Goal: Task Accomplishment & Management: Manage account settings

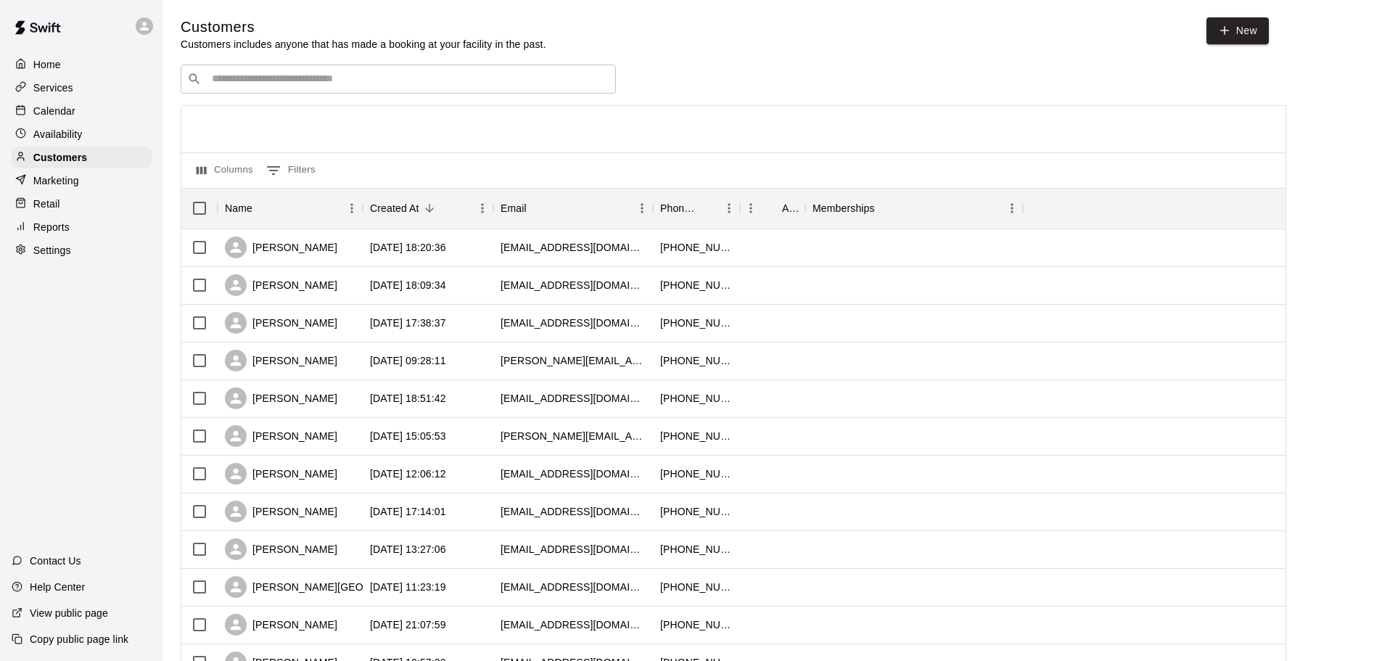
click at [70, 121] on div "Calendar" at bounding box center [82, 111] width 140 height 22
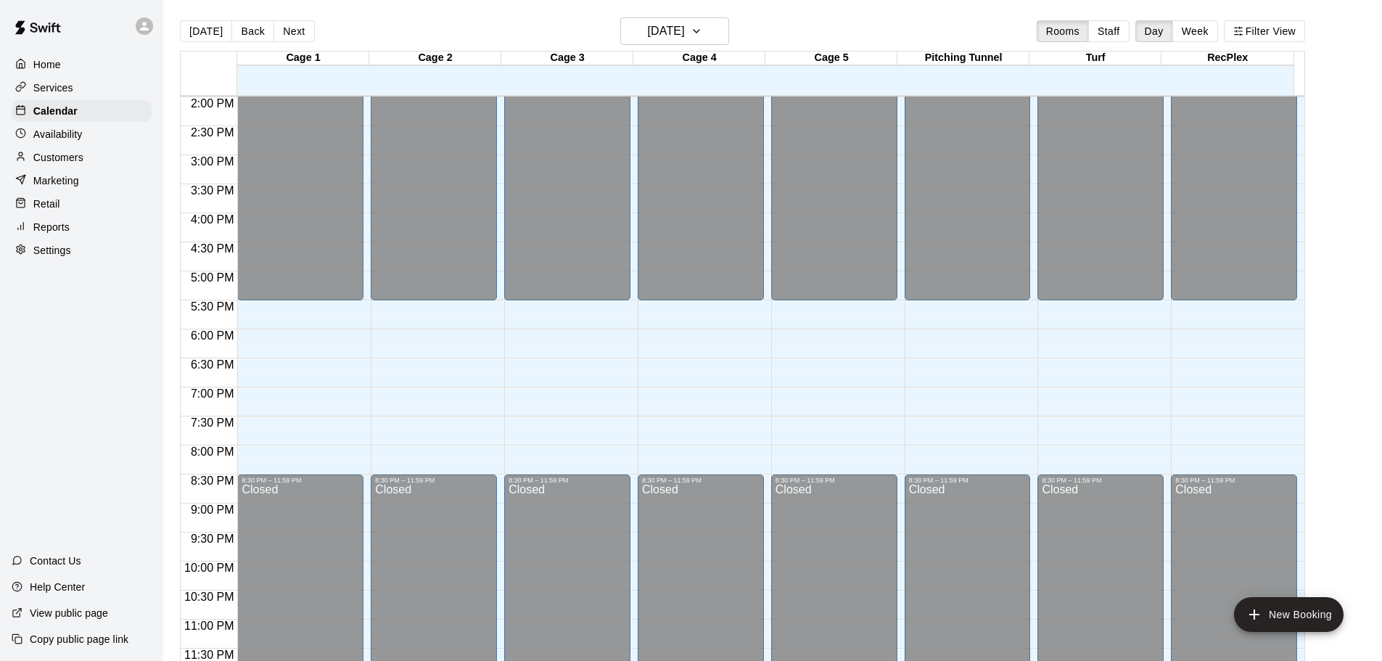
scroll to position [23, 0]
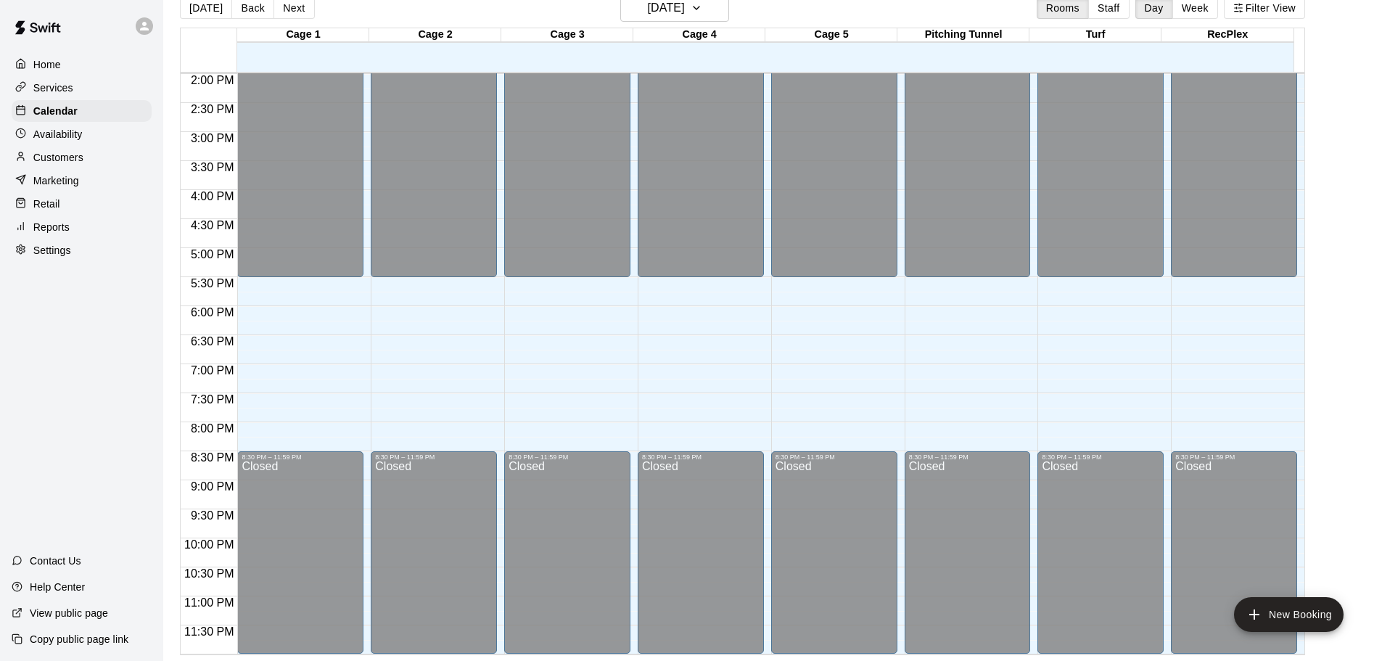
click at [55, 137] on p "Availability" at bounding box center [57, 134] width 49 height 15
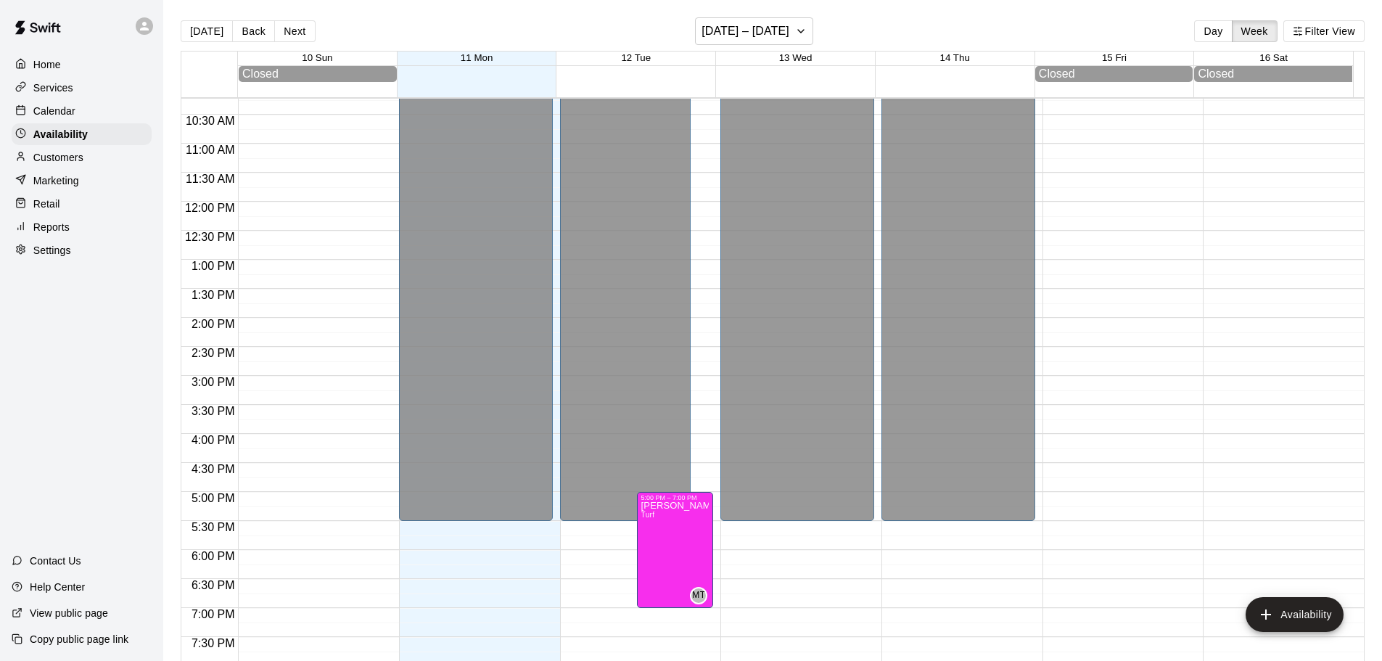
scroll to position [529, 0]
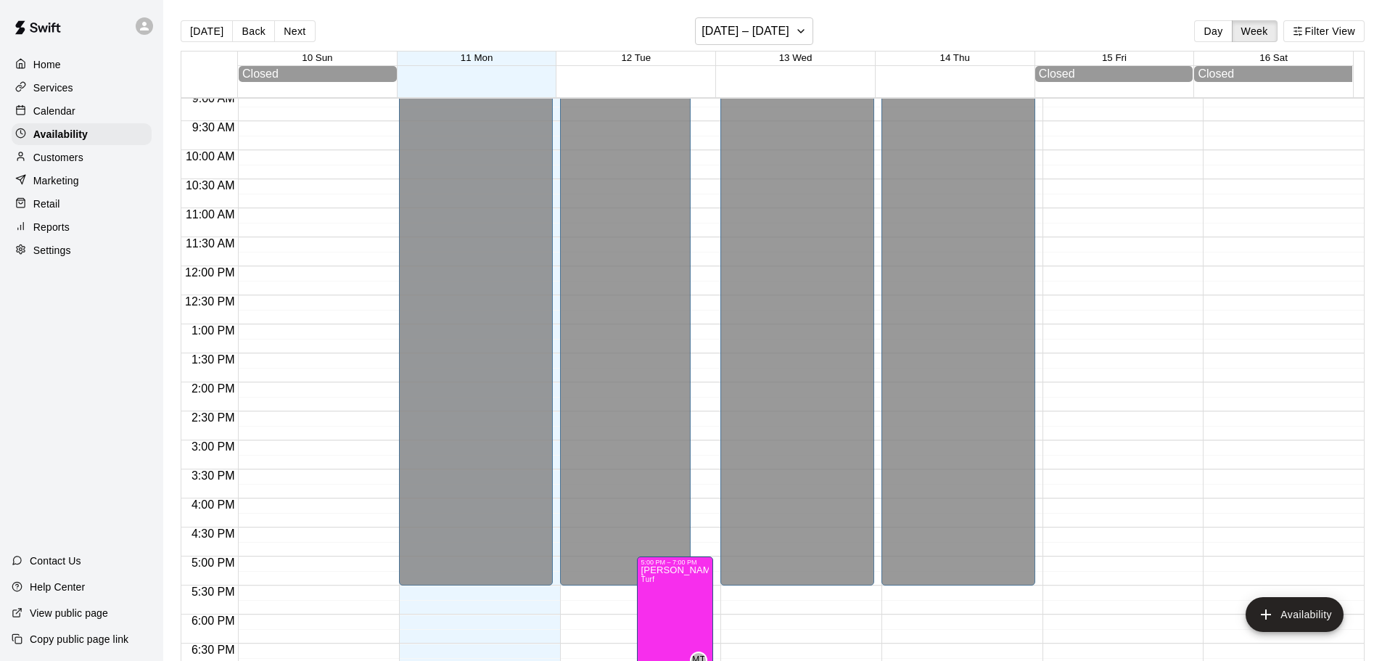
click at [71, 118] on p "Calendar" at bounding box center [54, 111] width 42 height 15
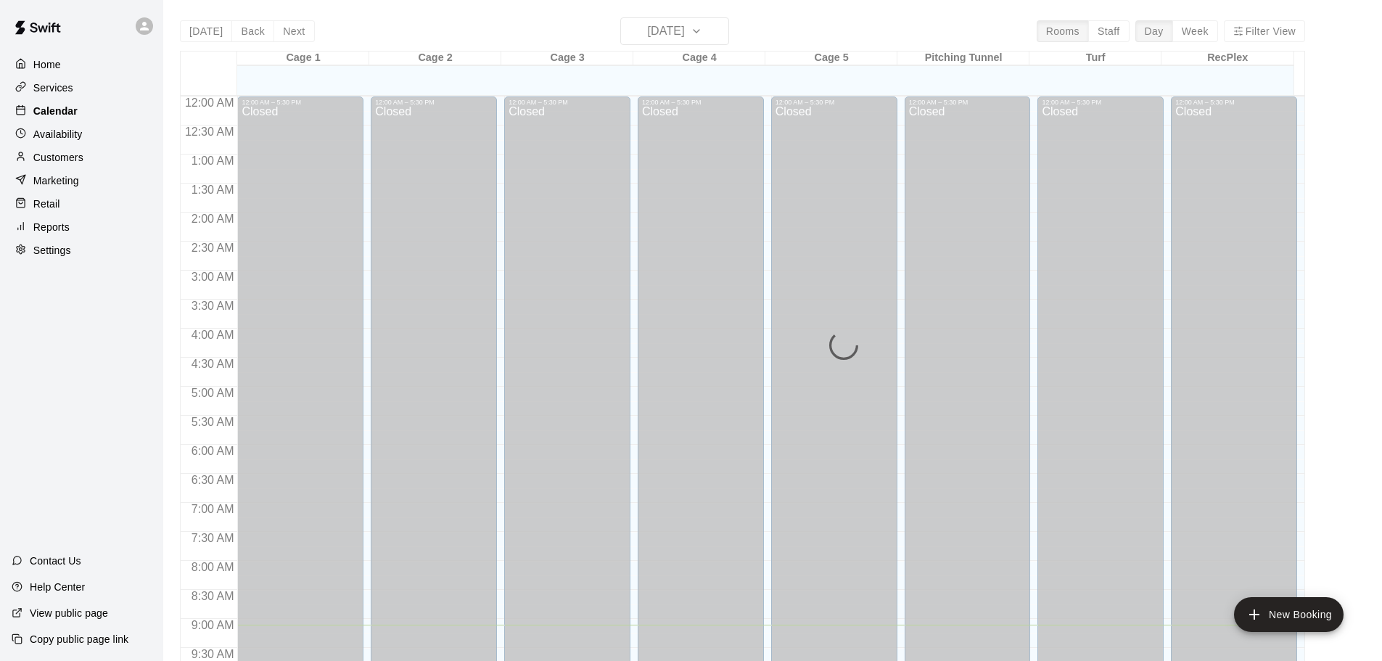
scroll to position [529, 0]
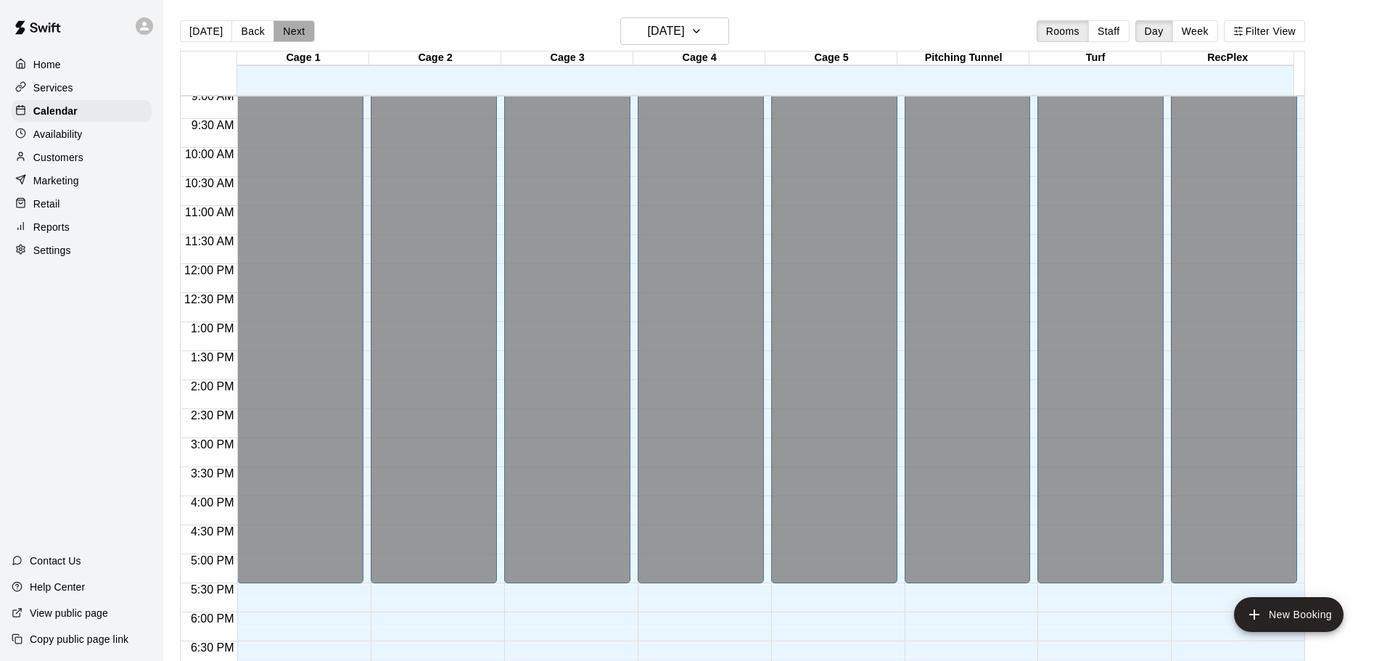
click at [300, 30] on button "Next" at bounding box center [293, 31] width 41 height 22
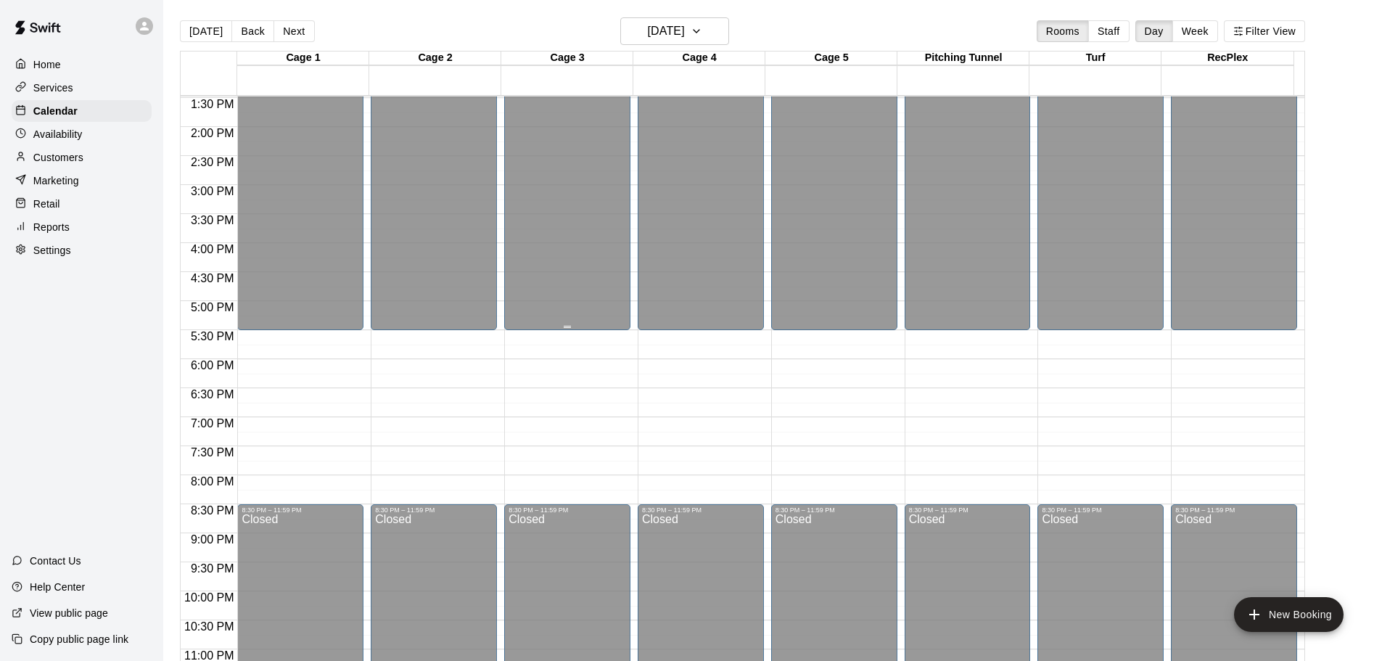
scroll to position [813, 0]
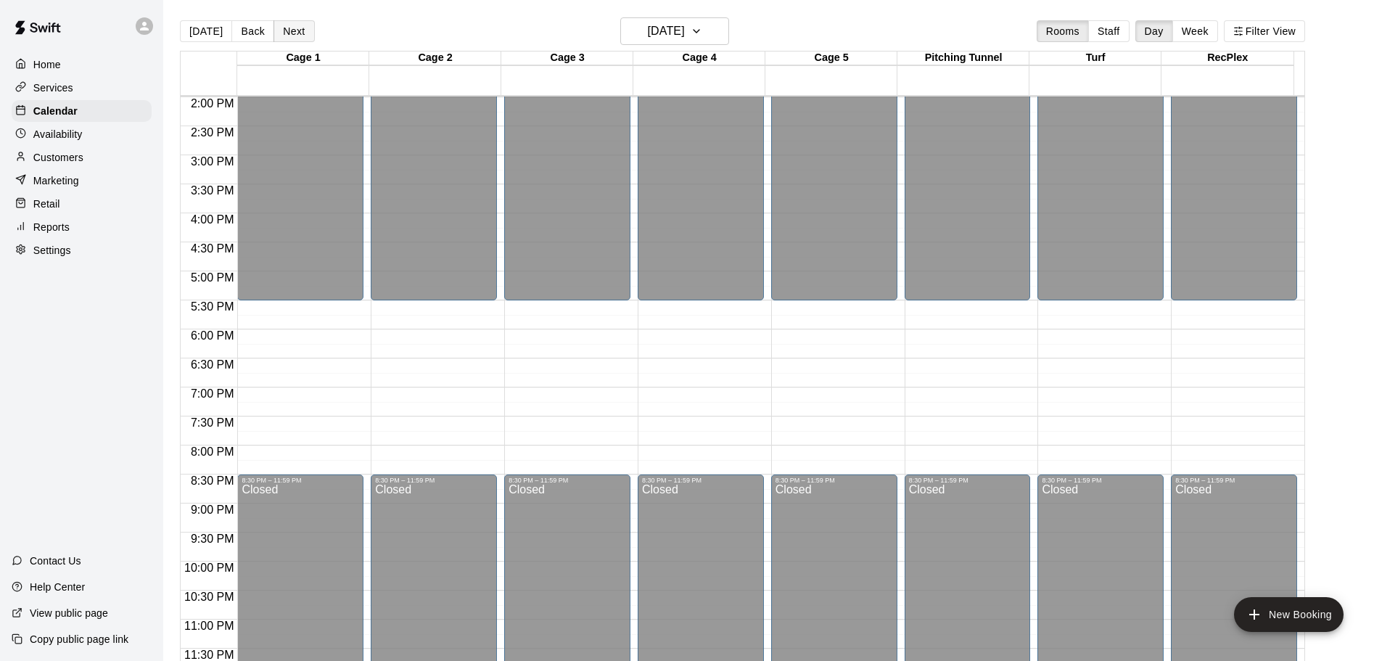
click at [299, 33] on button "Next" at bounding box center [293, 31] width 41 height 22
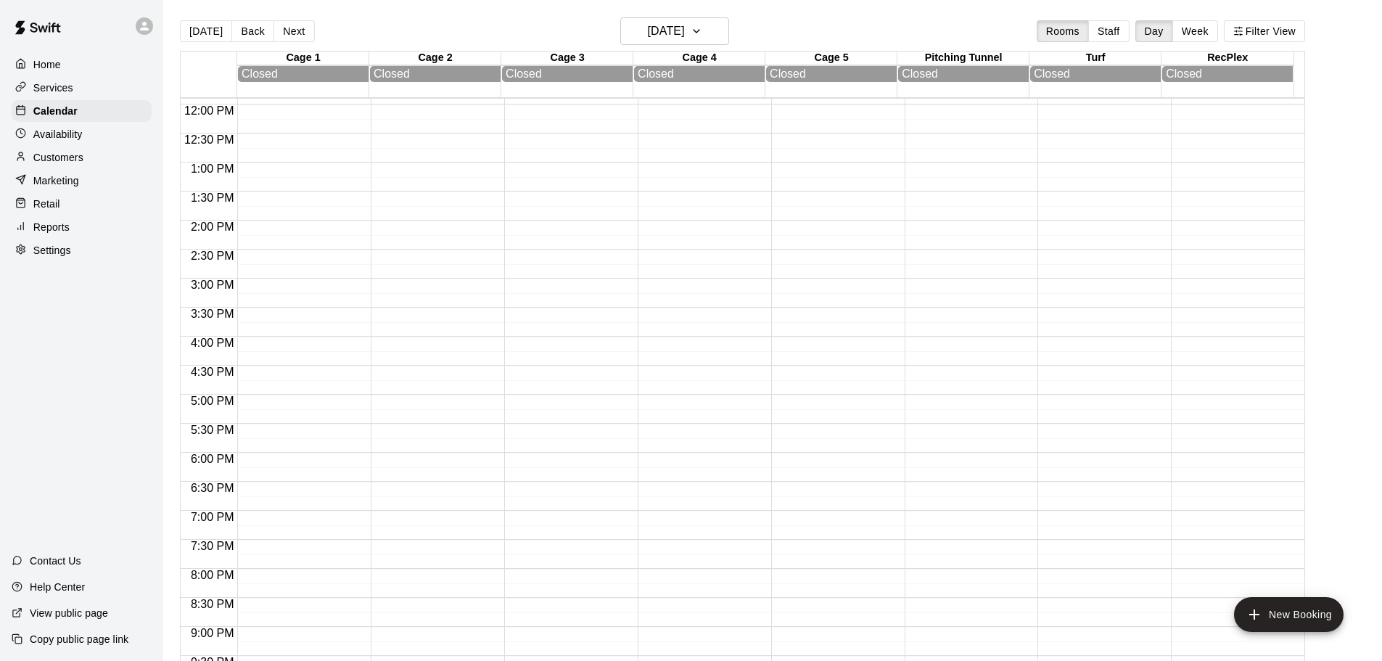
scroll to position [455, 0]
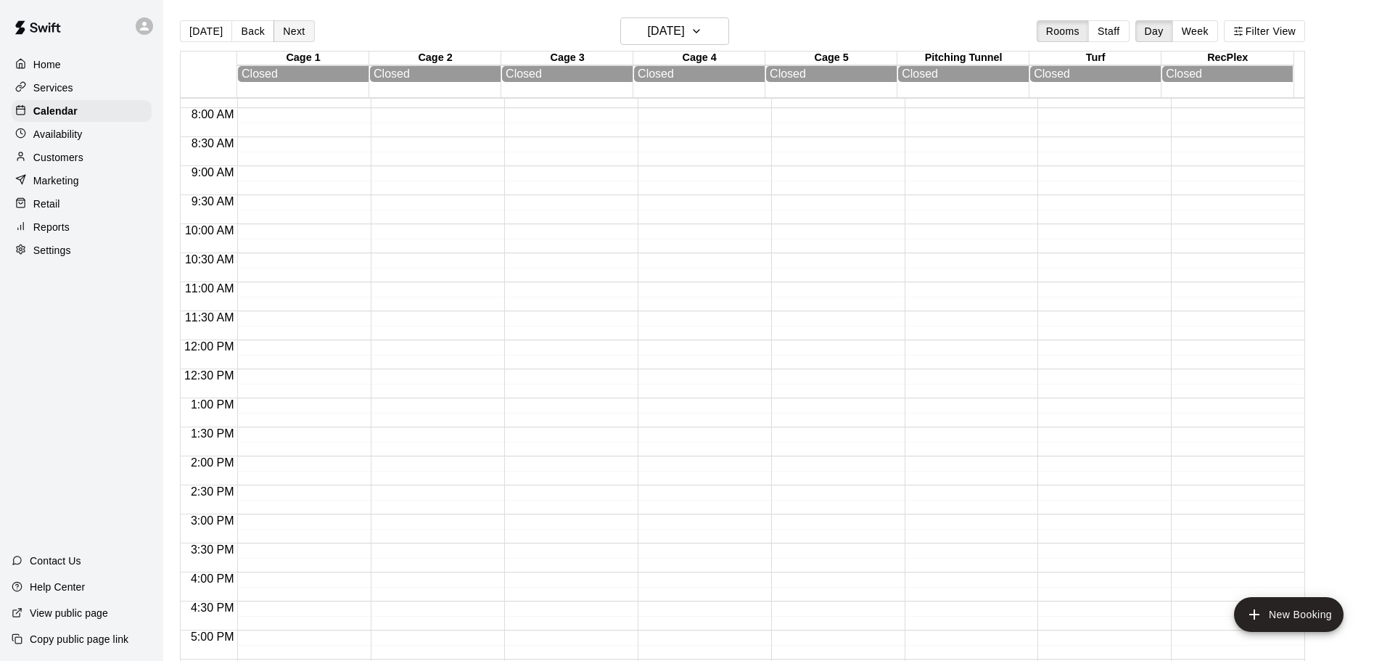
click at [284, 27] on button "Next" at bounding box center [293, 31] width 41 height 22
click at [286, 29] on button "Next" at bounding box center [293, 31] width 41 height 22
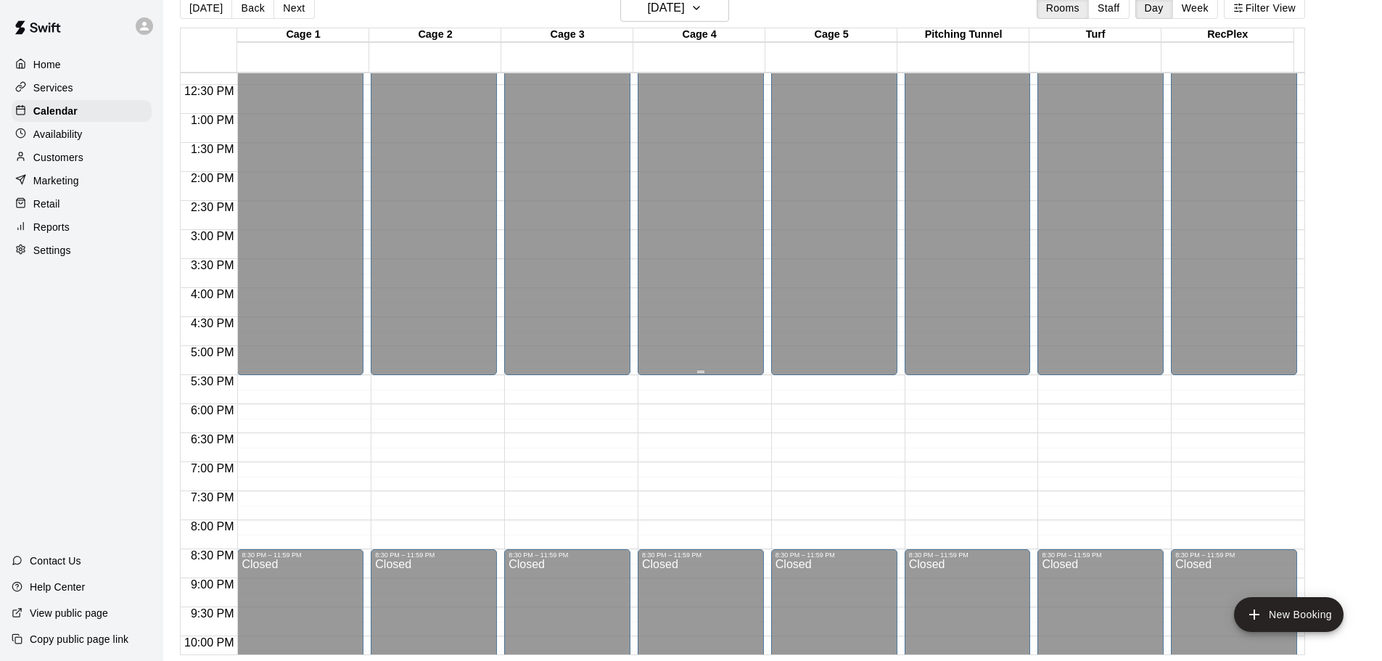
scroll to position [798, 0]
